Goal: Task Accomplishment & Management: Complete application form

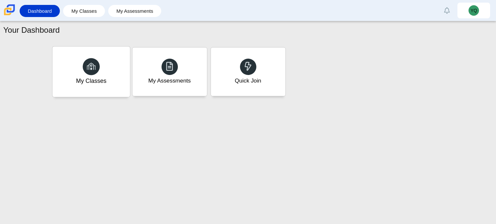
click at [80, 75] on div "My Classes" at bounding box center [91, 71] width 78 height 50
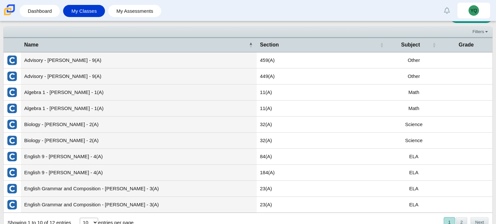
scroll to position [15, 0]
click at [46, 59] on td "Advisory - [PERSON_NAME] - 9(A)" at bounding box center [139, 60] width 236 height 16
click at [11, 58] on img "External class connected through Clever" at bounding box center [12, 60] width 10 height 10
click at [138, 8] on link "My Assessments" at bounding box center [135, 11] width 47 height 12
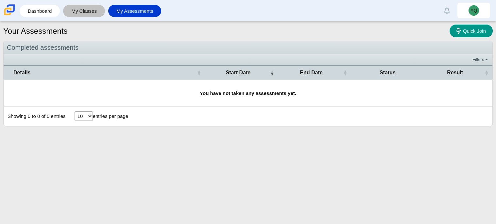
click at [72, 9] on link "My Classes" at bounding box center [83, 11] width 35 height 12
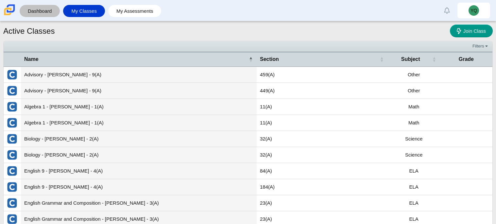
click at [43, 11] on link "Dashboard" at bounding box center [40, 11] width 34 height 12
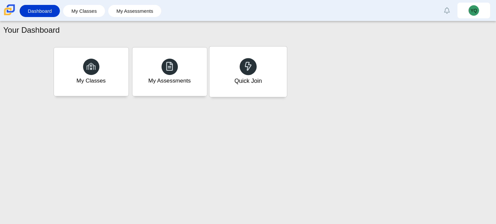
click at [267, 80] on div "Quick Join" at bounding box center [248, 71] width 78 height 50
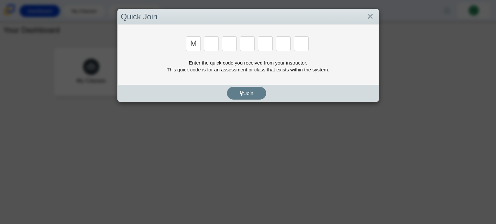
type input "M"
click at [215, 70] on div "Enter the quick code you received from your instructor. This quick code is for …" at bounding box center [248, 66] width 255 height 14
click at [216, 40] on input "Enter Access Code Digit 2" at bounding box center [211, 43] width 15 height 15
type input "7"
type input "e"
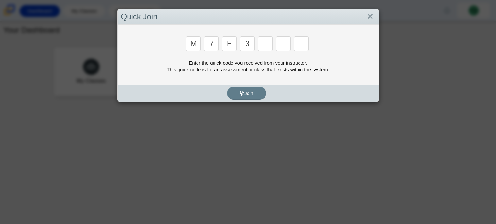
type input "3"
type input "e"
type input "v"
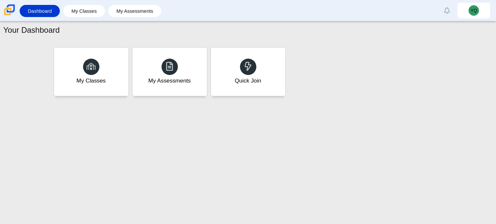
type input "w"
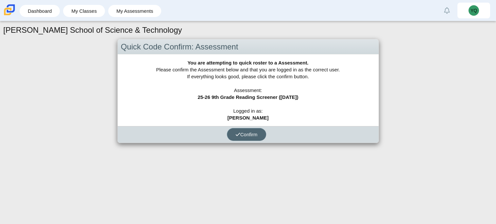
click at [245, 128] on button "Confirm" at bounding box center [246, 134] width 39 height 13
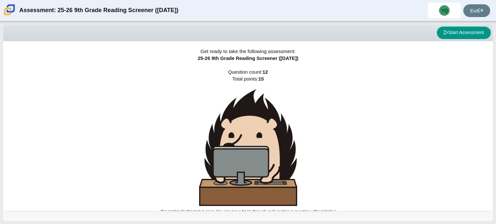
click at [245, 128] on img at bounding box center [248, 147] width 98 height 117
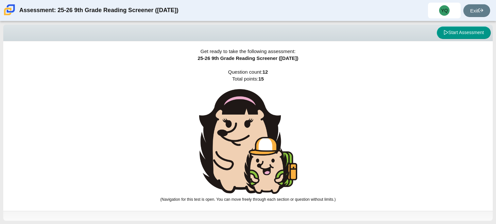
click at [245, 128] on img at bounding box center [248, 141] width 98 height 105
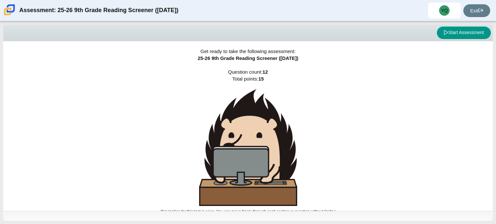
click at [245, 128] on img at bounding box center [248, 147] width 98 height 117
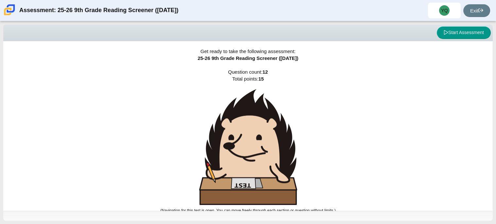
scroll to position [3, 0]
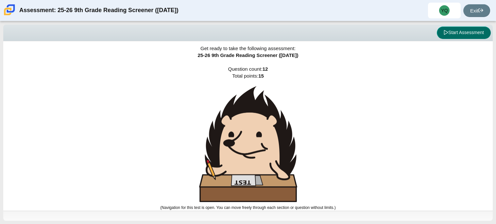
click at [470, 28] on button "Start Assessment" at bounding box center [464, 32] width 54 height 12
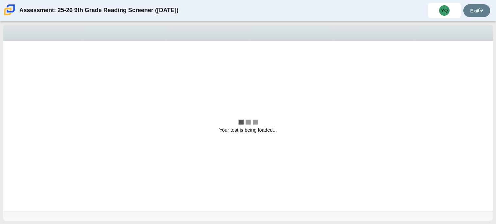
scroll to position [0, 0]
select select "ccc5b315-3c7c-471c-bf90-f22c8299c798"
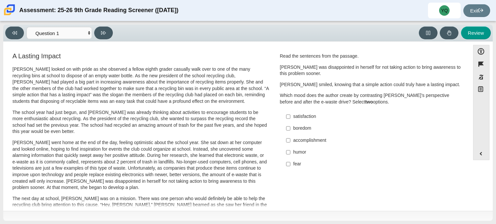
click at [229, 32] on div "Review" at bounding box center [303, 32] width 376 height 13
click at [264, 69] on p "[PERSON_NAME] looked on with pride as she observed a fellow eighth grader casua…" at bounding box center [140, 85] width 257 height 39
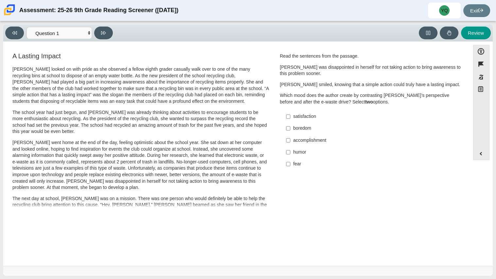
click at [57, 132] on p "The school year had just begun, and [PERSON_NAME] was already thinking about ac…" at bounding box center [140, 122] width 257 height 26
click at [62, 131] on p "The school year had just begun, and [PERSON_NAME] was already thinking about ac…" at bounding box center [140, 122] width 257 height 26
click at [288, 142] on input "accomplishment accomplishment" at bounding box center [288, 140] width 4 height 12
checkbox input "true"
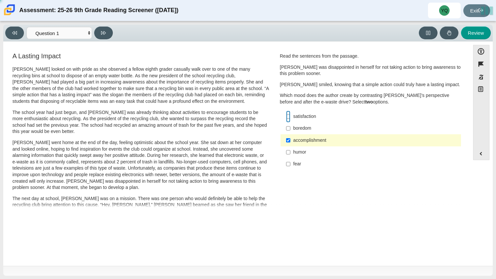
click at [286, 120] on input "satisfaction satisfaction" at bounding box center [288, 117] width 4 height 12
checkbox input "true"
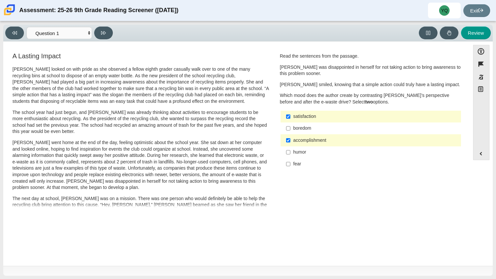
click at [345, 128] on div "boredom" at bounding box center [375, 128] width 165 height 7
click at [291, 128] on input "boredom boredom" at bounding box center [288, 128] width 4 height 12
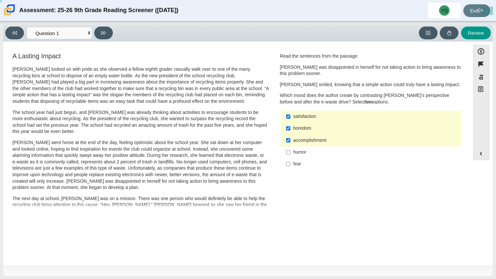
click at [341, 126] on div "boredom" at bounding box center [375, 128] width 165 height 7
click at [291, 126] on input "boredom boredom" at bounding box center [288, 128] width 4 height 12
checkbox input "false"
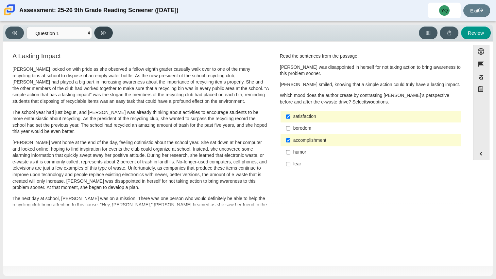
click at [110, 31] on button at bounding box center [103, 32] width 19 height 13
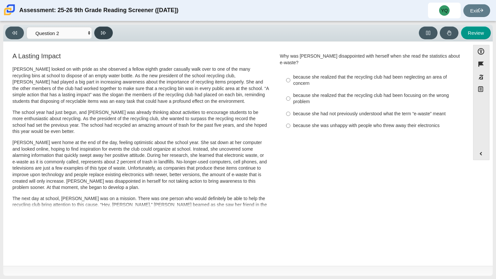
click at [110, 31] on button at bounding box center [103, 32] width 19 height 13
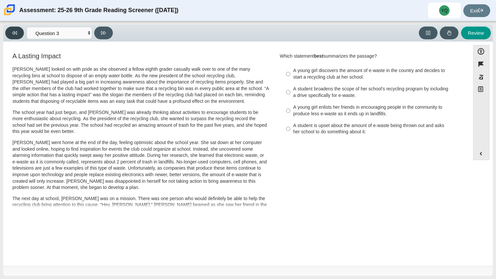
click at [16, 37] on button at bounding box center [14, 32] width 19 height 13
select select "0ff64528-ffd7-428d-b192-babfaadd44e8"
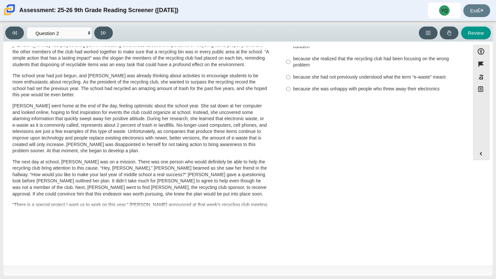
scroll to position [40, 0]
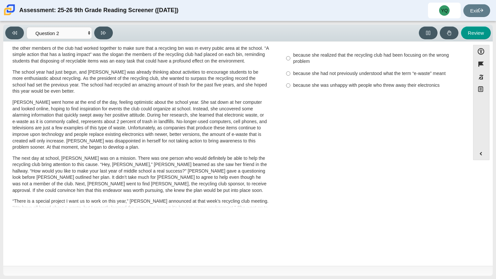
click at [349, 177] on div "A Lasting Impact [PERSON_NAME] looked on with pride as she observed a fellow ei…" at bounding box center [237, 195] width 460 height 369
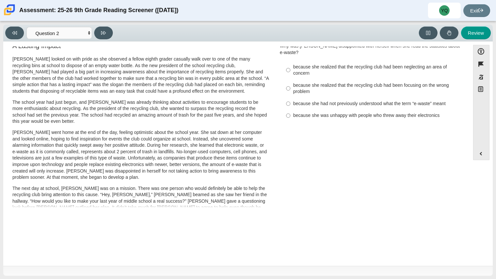
scroll to position [0, 0]
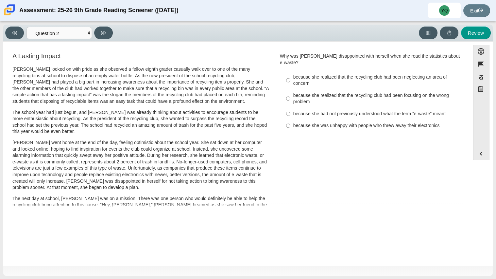
click at [413, 122] on div "because she was unhappy with people who threw away their electronics" at bounding box center [375, 125] width 165 height 7
click at [291, 122] on input "because she was unhappy with people who threw away their electronics because sh…" at bounding box center [288, 126] width 4 height 12
radio input "true"
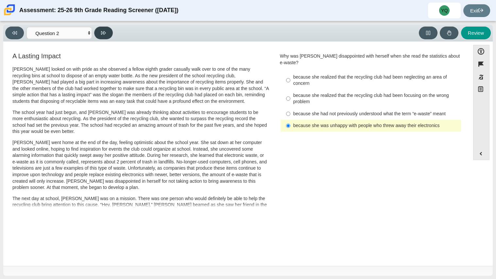
click at [110, 32] on button at bounding box center [103, 32] width 19 height 13
select select "7ce3d843-6974-4858-901c-1ff39630e843"
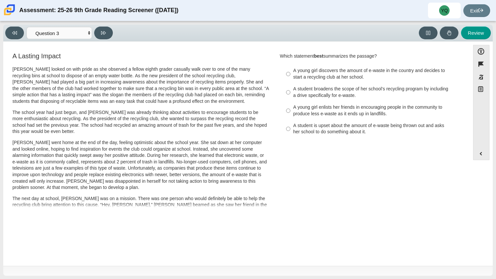
click at [326, 80] on label "A young girl discovers the amount of e-waste in the country and decides to star…" at bounding box center [372, 74] width 180 height 18
click at [291, 80] on input "A young girl discovers the amount of e-waste in the country and decides to star…" at bounding box center [288, 74] width 4 height 18
radio input "true"
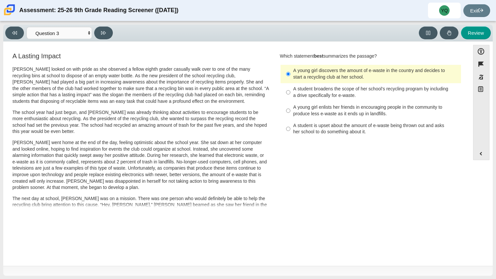
click at [350, 133] on div "A student is upset about the amount of e-waste being thrown out and asks her sc…" at bounding box center [375, 128] width 165 height 13
click at [291, 133] on input "A student is upset about the amount of e-waste being thrown out and asks her sc…" at bounding box center [288, 129] width 4 height 18
radio input "true"
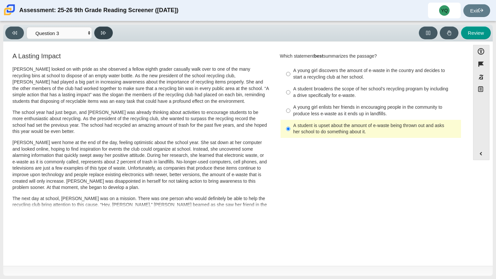
click at [107, 31] on button at bounding box center [103, 32] width 19 height 13
select select "ca9ea0f1-49c5-4bd1-83b0-472c18652b42"
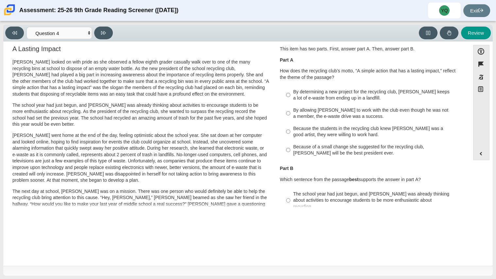
scroll to position [8, 0]
click at [334, 100] on div "By determining a new project for the recycling club, [PERSON_NAME] keeps a lot …" at bounding box center [375, 94] width 165 height 13
click at [291, 100] on input "By determining a new project for the recycling club, [PERSON_NAME] keeps a lot …" at bounding box center [288, 94] width 4 height 18
radio input "true"
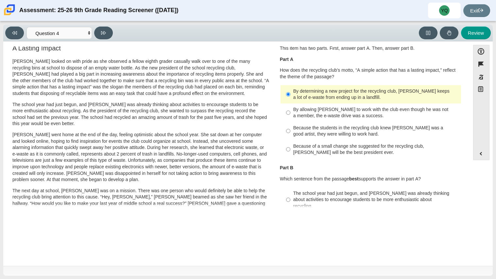
click at [320, 118] on div "By allowing [PERSON_NAME] to work with the club even though he was not a member…" at bounding box center [375, 112] width 165 height 13
click at [291, 118] on input "By allowing [PERSON_NAME] to work with the club even though he was not a member…" at bounding box center [288, 112] width 4 height 18
radio input "true"
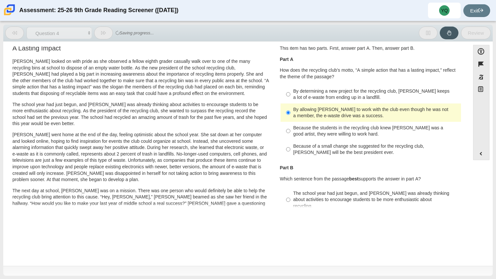
click at [323, 90] on div "By determining a new project for the recycling club, [PERSON_NAME] keeps a lot …" at bounding box center [375, 94] width 165 height 13
click at [291, 90] on input "By determining a new project for the recycling club, [PERSON_NAME] keeps a lot …" at bounding box center [288, 94] width 4 height 18
radio input "true"
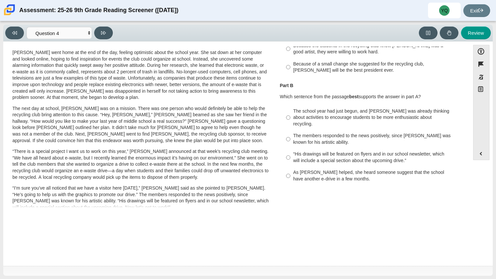
scroll to position [93, 0]
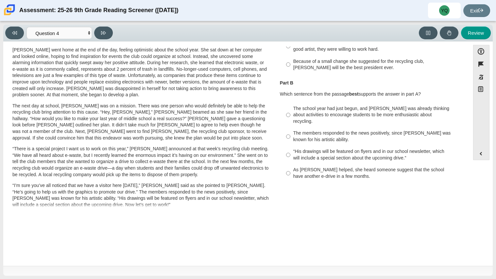
click at [328, 127] on label "The members responded to the news positively, since [PERSON_NAME] was known for…" at bounding box center [372, 136] width 180 height 18
click at [291, 127] on input "The members responded to the news positively, since [PERSON_NAME] was known for…" at bounding box center [288, 136] width 4 height 18
radio input "true"
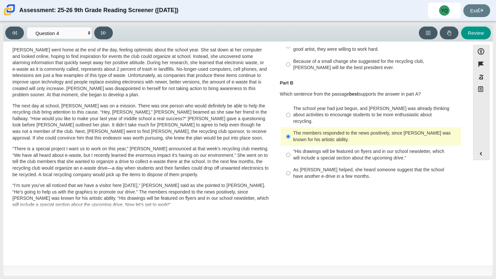
click at [329, 114] on div "The school year had just begun, and [PERSON_NAME] was already thinking about ac…" at bounding box center [375, 114] width 165 height 19
click at [291, 114] on input "The school year had just begun, and [PERSON_NAME] was already thinking about ac…" at bounding box center [288, 114] width 4 height 25
radio input "true"
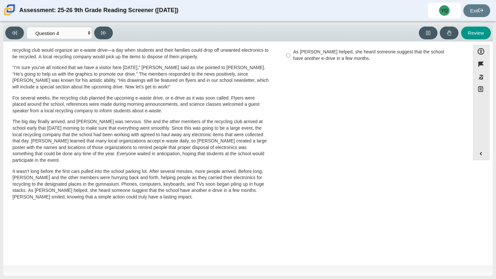
scroll to position [0, 0]
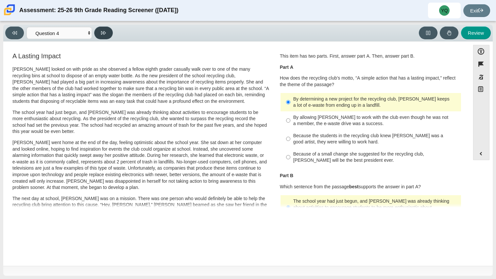
click at [110, 36] on button at bounding box center [103, 32] width 19 height 13
select select "e41f1a79-e29f-4095-8030-a53364015bed"
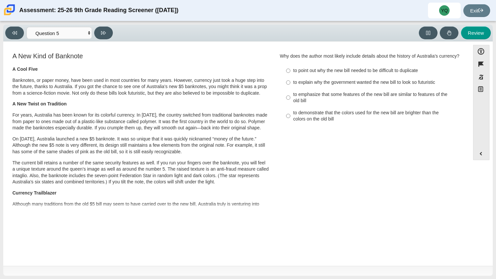
click at [309, 99] on div "to emphasize that some features of the new bill are similar to features of the …" at bounding box center [375, 97] width 165 height 13
click at [291, 99] on input "to emphasize that some features of the new bill are similar to features of the …" at bounding box center [288, 97] width 4 height 18
radio input "true"
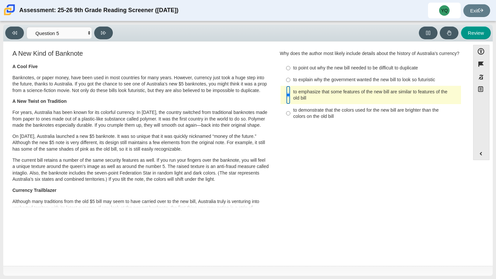
scroll to position [4, 0]
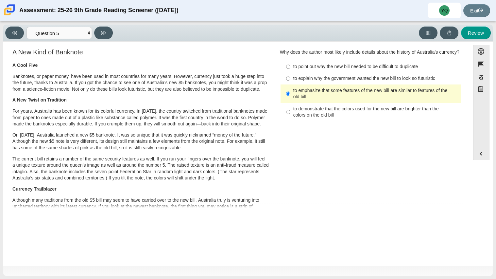
click at [294, 109] on div "to demonstrate that the colors used for the new bill are brighter than the colo…" at bounding box center [375, 112] width 165 height 13
click at [291, 109] on input "to demonstrate that the colors used for the new bill are brighter than the colo…" at bounding box center [288, 112] width 4 height 18
radio input "true"
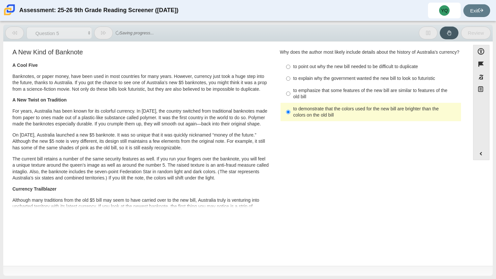
click at [291, 84] on label "to emphasize that some features of the new bill are similar to features of the …" at bounding box center [372, 93] width 180 height 18
click at [291, 84] on input "to emphasize that some features of the new bill are similar to features of the …" at bounding box center [288, 93] width 4 height 18
radio input "true"
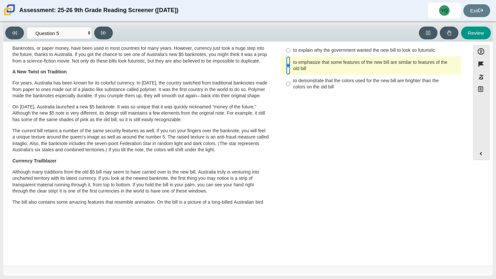
scroll to position [0, 0]
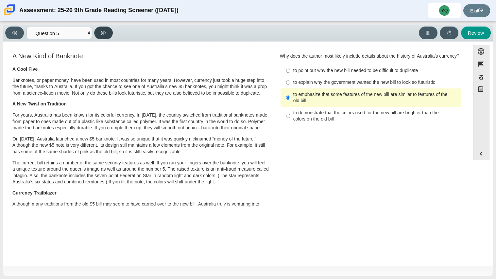
click at [104, 36] on button at bounding box center [103, 32] width 19 height 13
select select "69146e31-7b3d-4a3e-9ce6-f30c24342ae0"
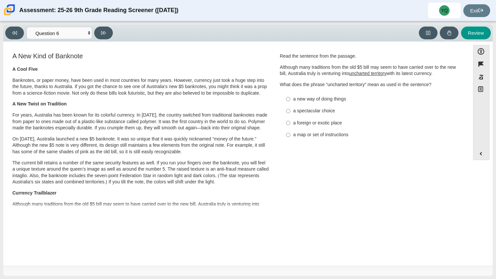
click at [282, 100] on label "a new way of doing things a new way of doing things" at bounding box center [372, 99] width 180 height 12
click at [286, 100] on input "a new way of doing things a new way of doing things" at bounding box center [288, 99] width 4 height 12
radio input "true"
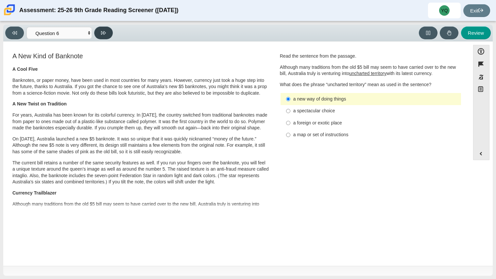
click at [99, 34] on button at bounding box center [103, 32] width 19 height 13
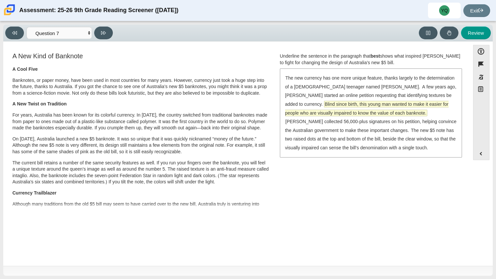
click at [337, 103] on span "Blind since birth, this young man wanted to make it easier for people who are v…" at bounding box center [367, 108] width 164 height 15
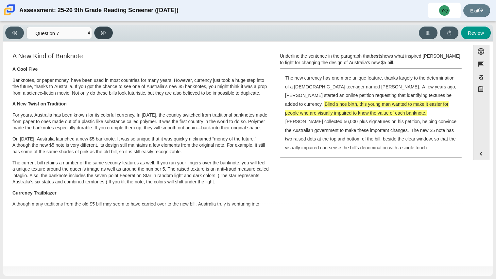
click at [103, 35] on button at bounding box center [103, 32] width 19 height 13
select select "ea8338c2-a6a3-418e-a305-2b963b54a290"
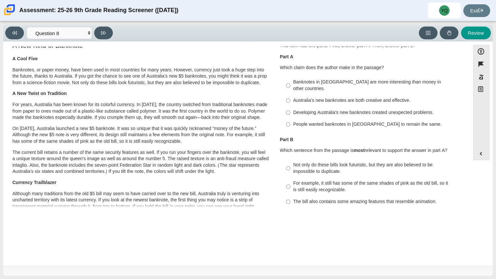
scroll to position [6, 0]
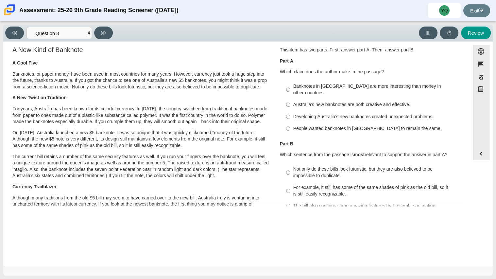
click at [49, 128] on div "A Cool Five Banknotes, or paper money, have been used in most countries for man…" at bounding box center [140, 238] width 257 height 357
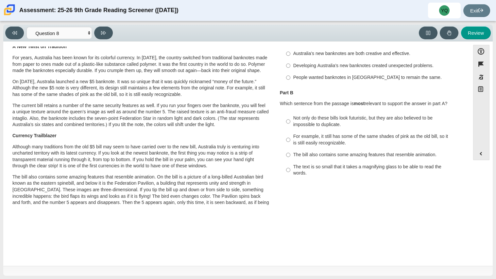
scroll to position [0, 0]
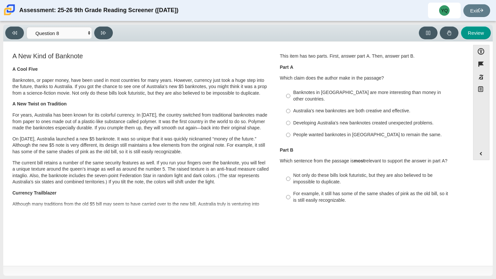
click at [324, 109] on label "Australia’s new banknotes are both creative and effective. Australia’s new bank…" at bounding box center [372, 111] width 180 height 12
click at [291, 109] on input "Australia’s new banknotes are both creative and effective. Australia’s new bank…" at bounding box center [288, 111] width 4 height 12
radio input "true"
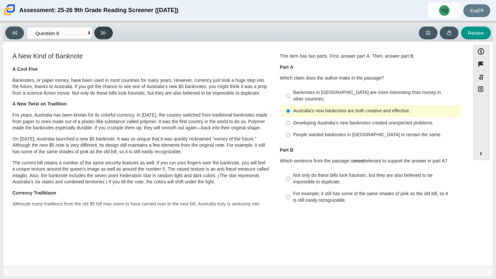
click at [101, 33] on icon at bounding box center [103, 32] width 5 height 5
select select "89f058d6-b15c-4ef5-a4b3-fdaffb8868b6"
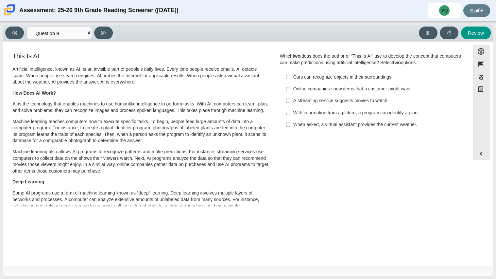
scroll to position [0, 0]
click at [366, 91] on div "Online companies show items that a customer might want." at bounding box center [375, 88] width 165 height 7
click at [291, 91] on input "Online companies show items that a customer might want. Online companies show i…" at bounding box center [288, 89] width 4 height 12
checkbox input "true"
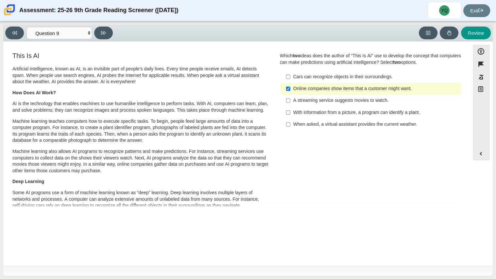
click at [363, 113] on div "With information from a picture, a program can identify a plant." at bounding box center [375, 112] width 165 height 7
click at [291, 113] on input "With information from a picture, a program can identify a plant. With informati…" at bounding box center [288, 112] width 4 height 12
checkbox input "true"
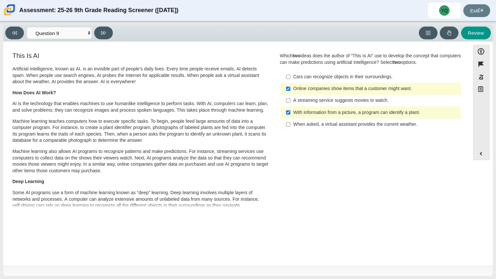
click at [335, 87] on div "Online companies show items that a customer might want." at bounding box center [375, 88] width 165 height 7
click at [291, 87] on input "Online companies show items that a customer might want. Online companies show i…" at bounding box center [288, 89] width 4 height 12
checkbox input "false"
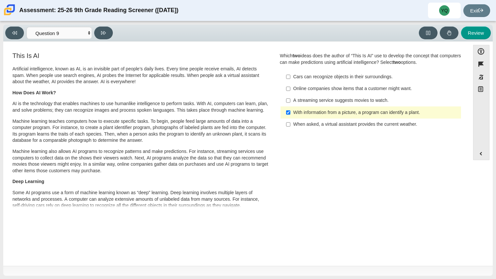
click at [337, 126] on div "When asked, a virtual assistant provides the current weather." at bounding box center [375, 124] width 165 height 7
click at [291, 126] on input "When asked, a virtual assistant provides the current weather. When asked, a vir…" at bounding box center [288, 124] width 4 height 12
checkbox input "true"
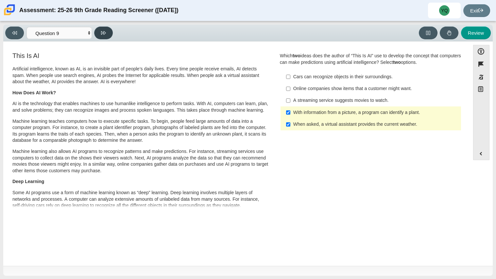
click at [97, 34] on button at bounding box center [103, 32] width 19 height 13
select select "cdf3c14e-a918-44d1-9b63-3db0fa81641e"
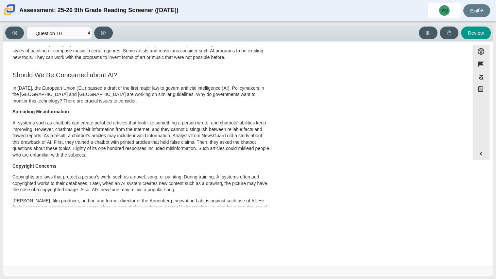
scroll to position [227, 0]
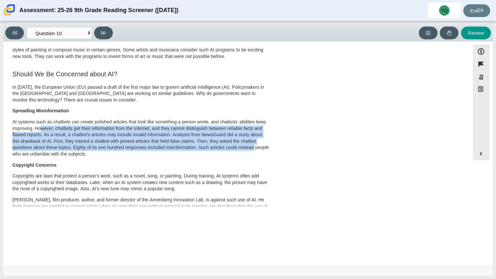
drag, startPoint x: 40, startPoint y: 129, endPoint x: 253, endPoint y: 149, distance: 213.9
click at [253, 149] on p "AI systems such as chatbots can create polished articles that look like somethi…" at bounding box center [140, 138] width 257 height 39
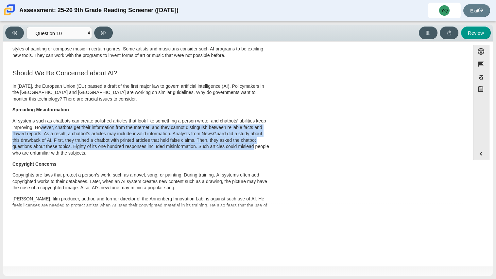
scroll to position [0, 0]
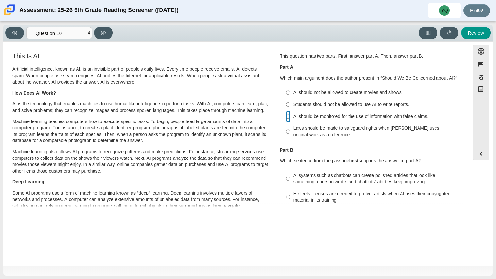
click at [286, 117] on input "AI should be monitored for the use of information with false claims. AI should …" at bounding box center [288, 117] width 4 height 12
radio input "true"
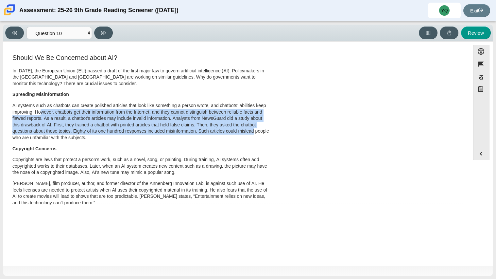
scroll to position [244, 0]
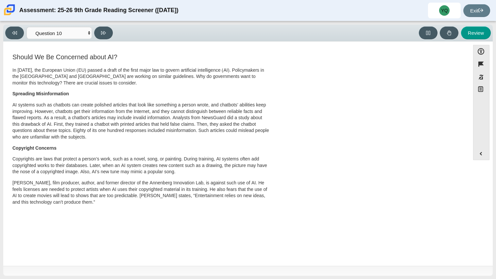
click at [158, 149] on p "Copyright Concerns" at bounding box center [140, 148] width 257 height 7
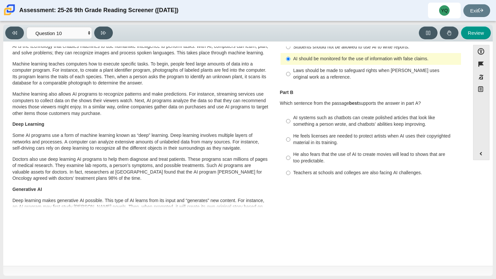
scroll to position [0, 0]
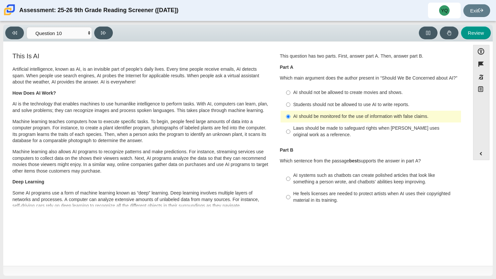
click at [289, 131] on label "Laws should be made to safeguard rights when [PERSON_NAME] uses original work a…" at bounding box center [372, 131] width 180 height 18
click at [289, 131] on input "Laws should be made to safeguard rights when [PERSON_NAME] uses original work a…" at bounding box center [288, 131] width 4 height 18
radio input "true"
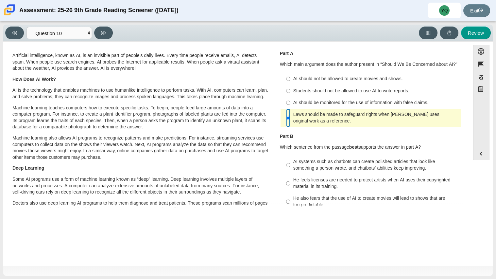
scroll to position [21, 0]
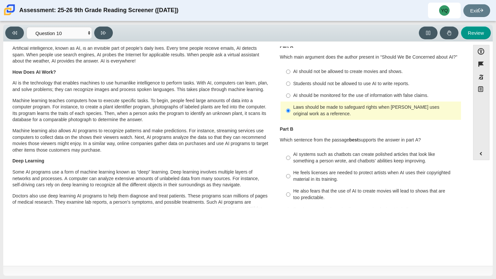
click at [284, 214] on div "Accessibility options Close Color scheme Font size Zoom Change the background a…" at bounding box center [248, 154] width 490 height 224
click at [320, 150] on label "AI systems such as chatbots can create polished articles that look like somethi…" at bounding box center [372, 158] width 180 height 18
click at [291, 150] on input "AI systems such as chatbots can create polished articles that look like somethi…" at bounding box center [288, 158] width 4 height 18
radio input "true"
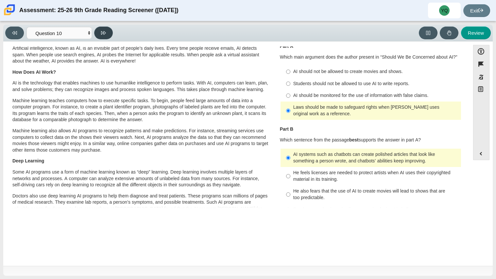
click at [102, 32] on icon at bounding box center [103, 32] width 5 height 5
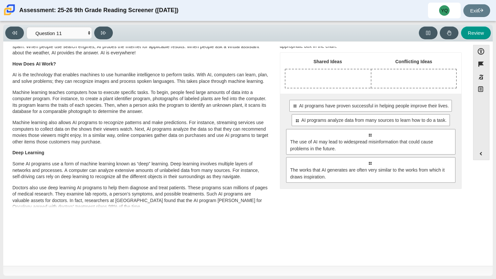
scroll to position [19, 0]
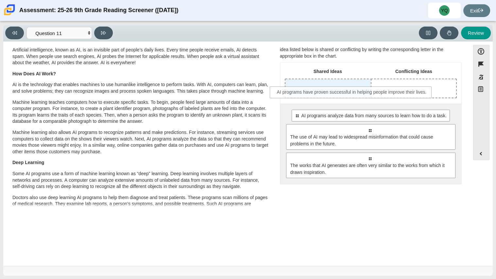
drag, startPoint x: 304, startPoint y: 118, endPoint x: 287, endPoint y: 95, distance: 28.8
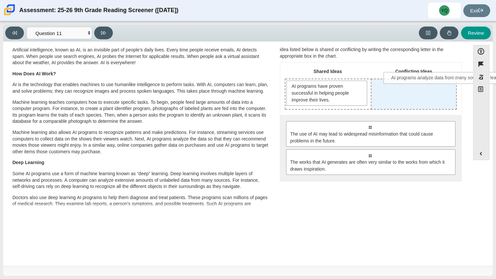
drag, startPoint x: 332, startPoint y: 130, endPoint x: 427, endPoint y: 83, distance: 106.1
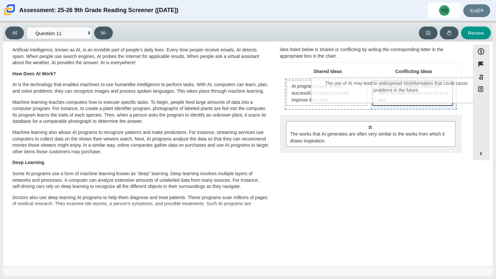
drag, startPoint x: 387, startPoint y: 142, endPoint x: 415, endPoint y: 101, distance: 49.5
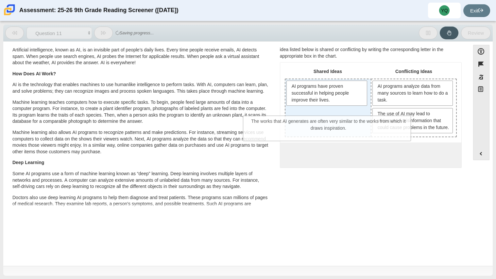
drag, startPoint x: 394, startPoint y: 174, endPoint x: 353, endPoint y: 135, distance: 56.9
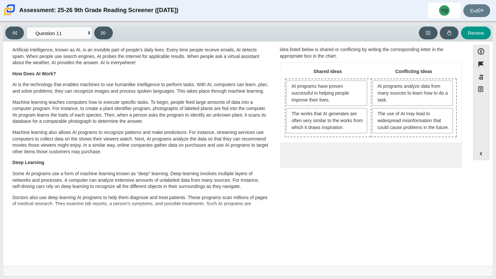
scroll to position [4, 0]
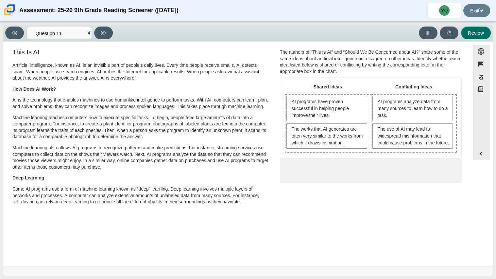
click at [476, 33] on button "Review" at bounding box center [476, 32] width 30 height 13
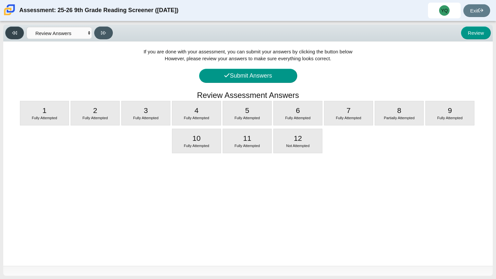
click at [23, 31] on button at bounding box center [14, 32] width 19 height 13
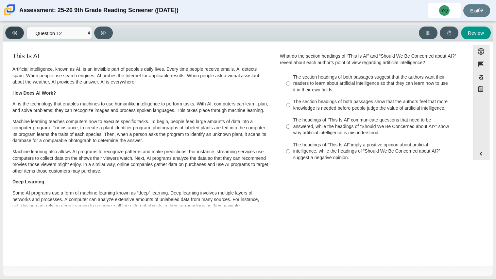
click at [12, 30] on icon at bounding box center [14, 32] width 5 height 5
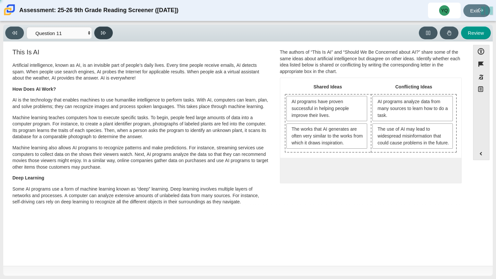
click at [95, 34] on button at bounding box center [103, 32] width 19 height 13
select select "c3effed4-44ce-4a19-bd96-1787f34e9b4c"
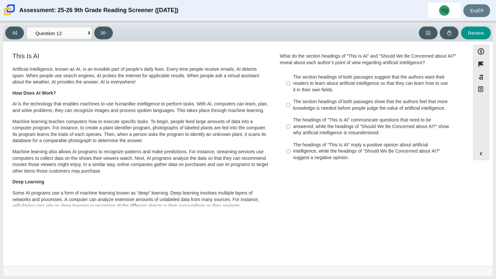
click at [390, 76] on div "The section headings of both passages suggest that the authors want their reade…" at bounding box center [375, 83] width 165 height 19
click at [291, 76] on input "The section headings of both passages suggest that the authors want their reade…" at bounding box center [288, 83] width 4 height 25
radio input "true"
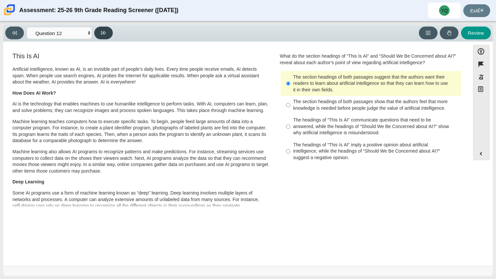
click at [103, 30] on icon at bounding box center [103, 32] width 5 height 5
select select "review"
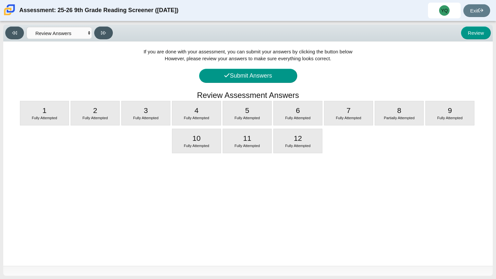
click at [266, 66] on div "If you are done with your assessment, you can submit your answers by clicking t…" at bounding box center [248, 154] width 490 height 224
click at [263, 71] on button "Submit Answers" at bounding box center [248, 76] width 98 height 14
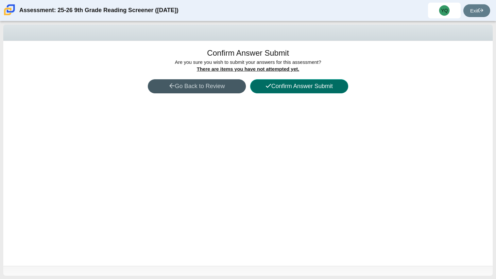
click at [280, 83] on button "Confirm Answer Submit" at bounding box center [299, 86] width 98 height 14
